Goal: Transaction & Acquisition: Obtain resource

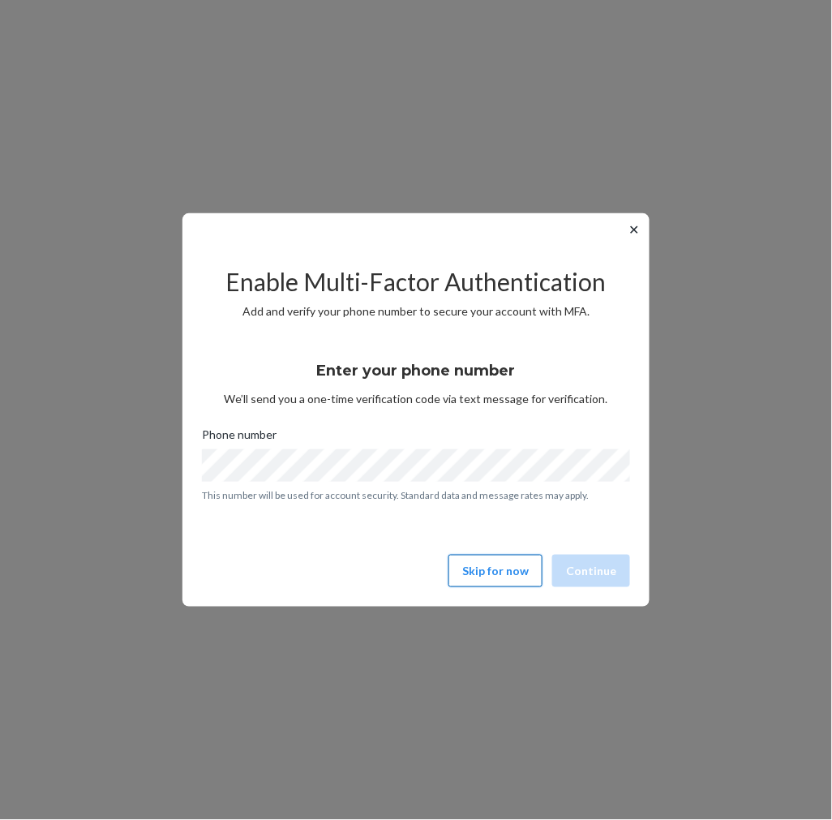
click at [511, 578] on button "Skip for now" at bounding box center [496, 571] width 94 height 32
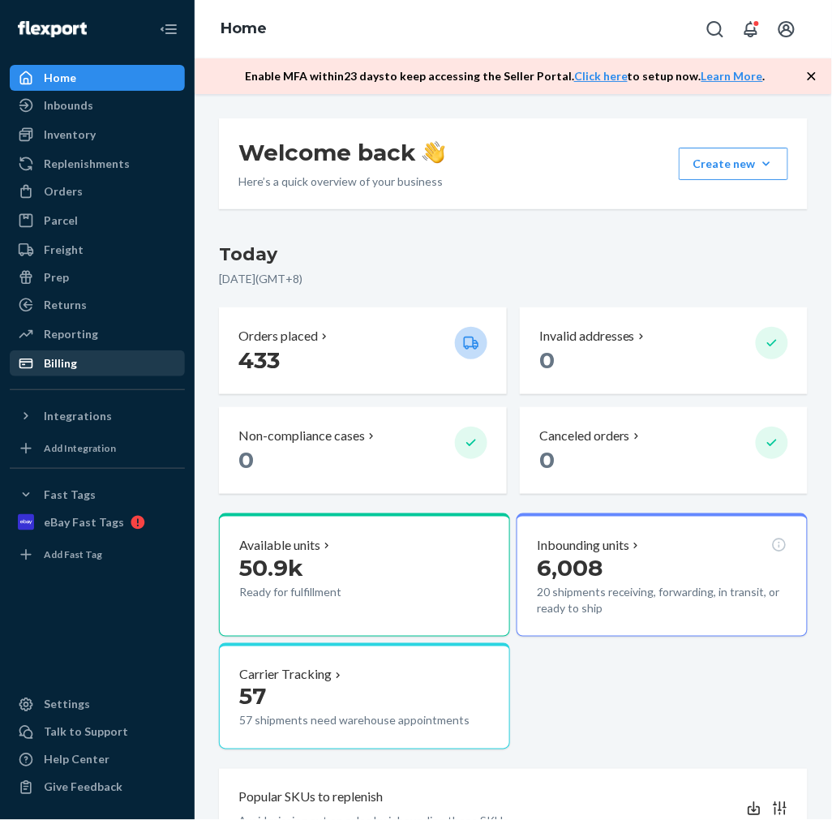
click at [57, 357] on div "Billing" at bounding box center [60, 363] width 33 height 16
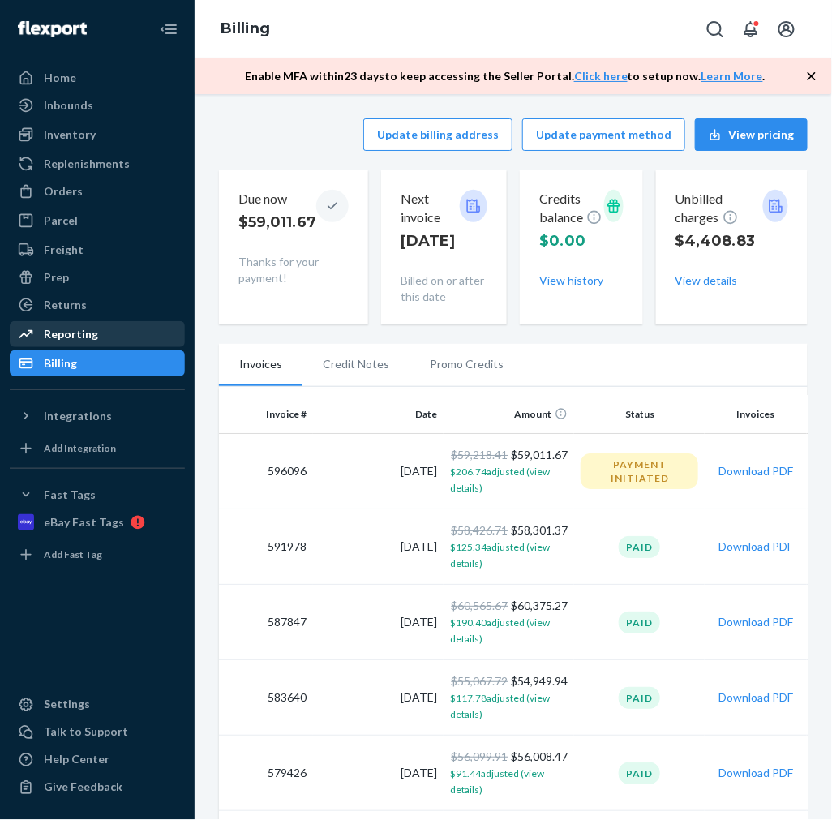
click at [54, 330] on div "Reporting" at bounding box center [71, 334] width 54 height 16
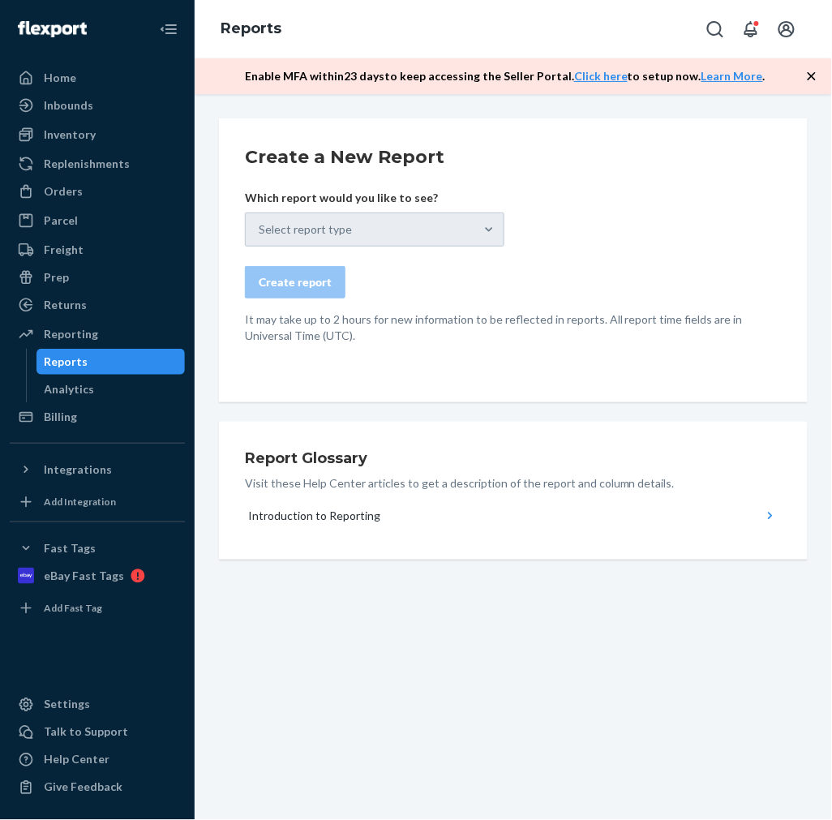
click at [488, 227] on div "Select report type" at bounding box center [375, 230] width 260 height 34
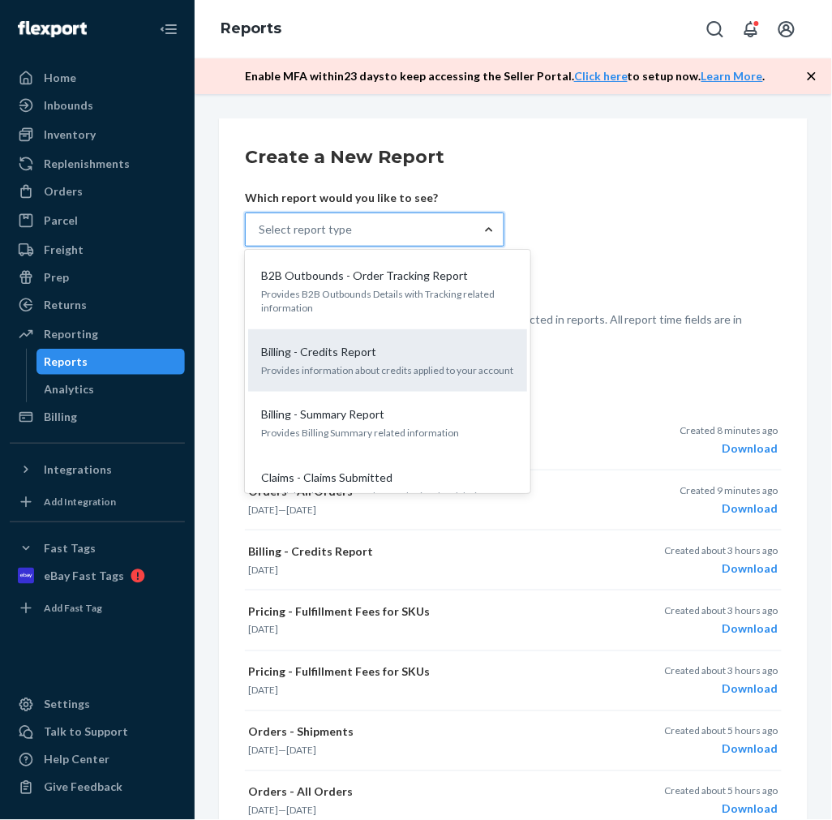
click at [361, 357] on p "Billing - Credits Report" at bounding box center [318, 352] width 115 height 16
click at [260, 238] on input "option Billing - Credits Report focused, 2 of 37. 37 results available. Use Up …" at bounding box center [260, 229] width 2 height 16
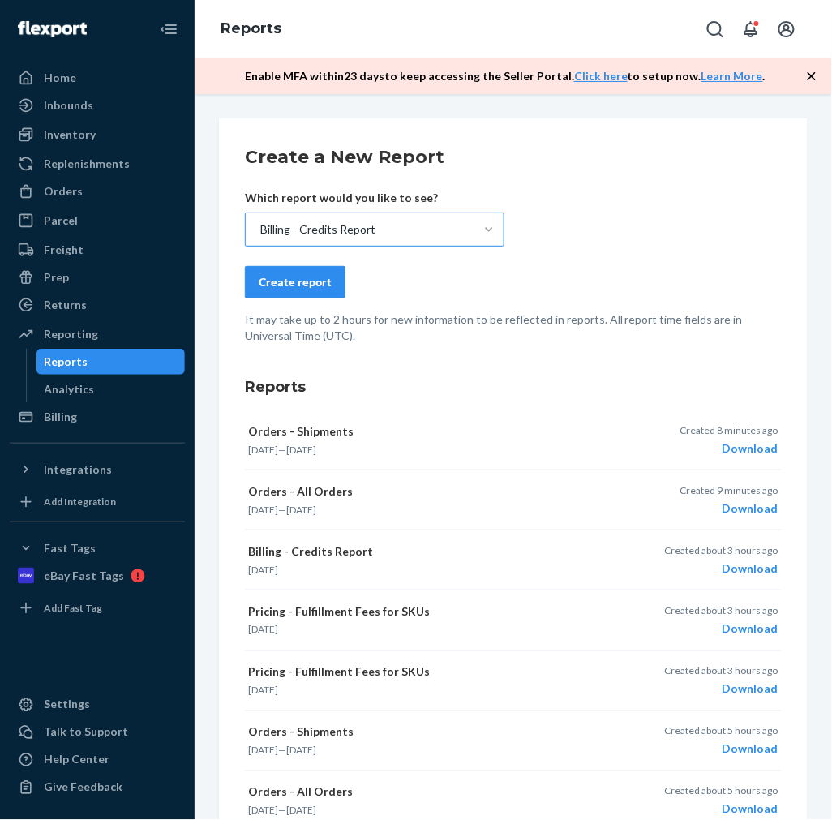
click at [294, 284] on div "Create report" at bounding box center [295, 282] width 73 height 16
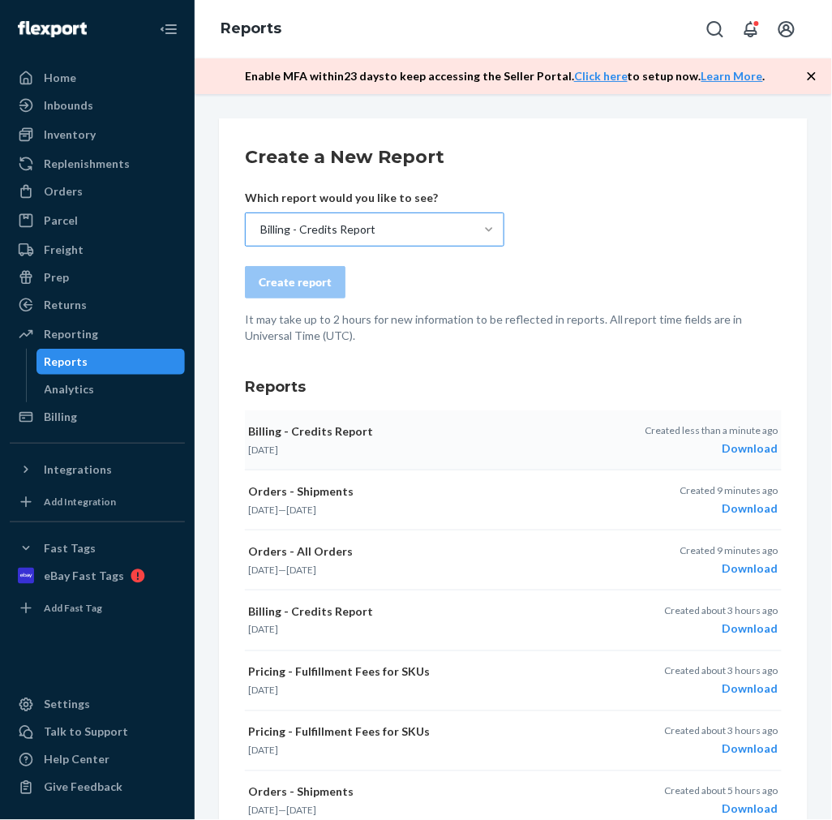
click at [729, 445] on div "Download" at bounding box center [712, 449] width 133 height 16
